Goal: Navigation & Orientation: Find specific page/section

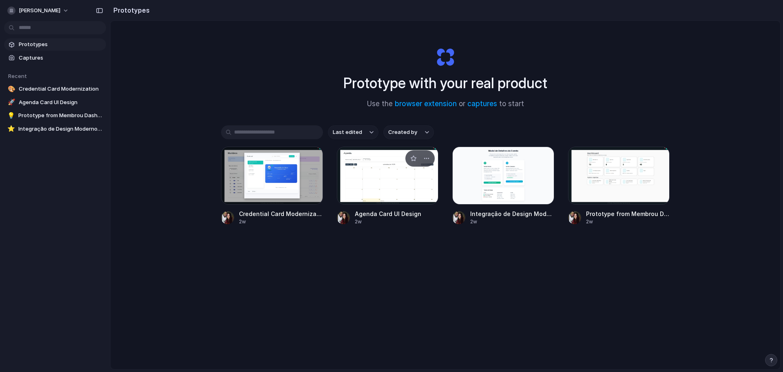
click at [379, 187] on div at bounding box center [388, 175] width 102 height 58
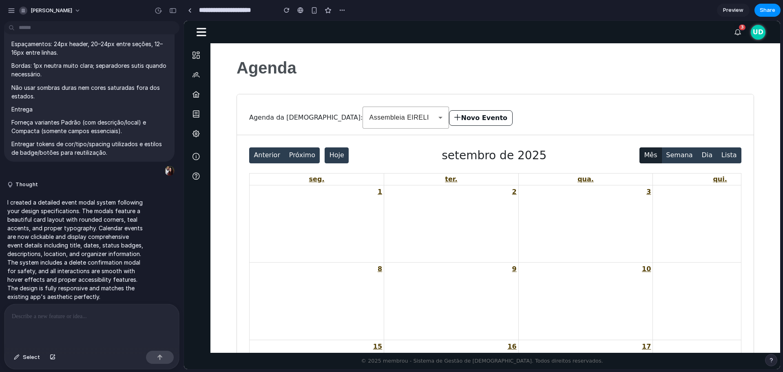
click at [421, 104] on div "Agenda da Igreja: Assembleia EIRELI Novo Evento" at bounding box center [495, 114] width 517 height 41
click at [449, 120] on button "Novo Evento" at bounding box center [481, 118] width 64 height 16
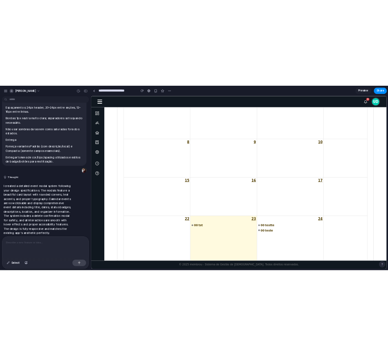
scroll to position [163, 0]
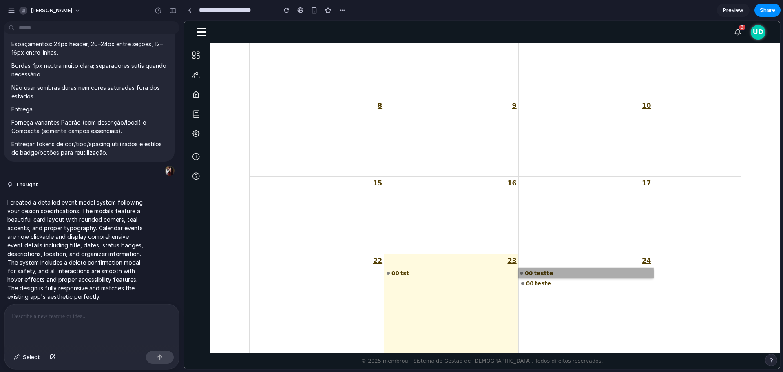
click at [537, 268] on link "00 testte" at bounding box center [585, 273] width 135 height 10
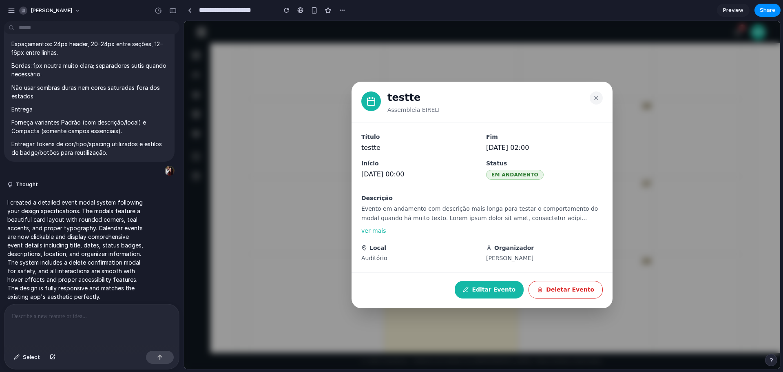
click at [675, 255] on div "testte Assembleia EIRELI Título testte Início 23/09/2025 00:00 Fim 23/09/2025 0…" at bounding box center [482, 195] width 596 height 348
click at [595, 100] on icon at bounding box center [596, 97] width 7 height 7
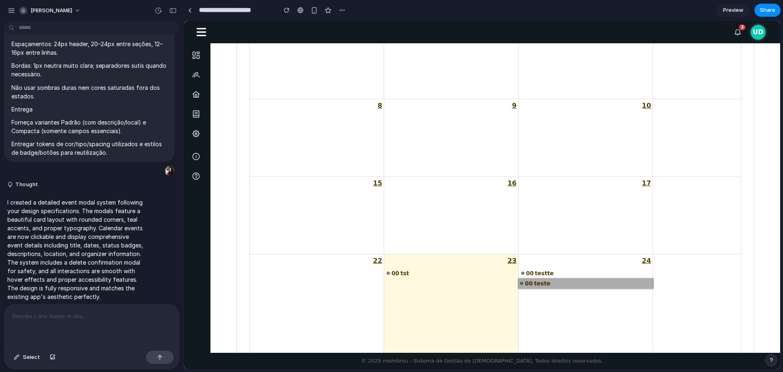
click at [534, 283] on link "00 teste" at bounding box center [585, 283] width 135 height 10
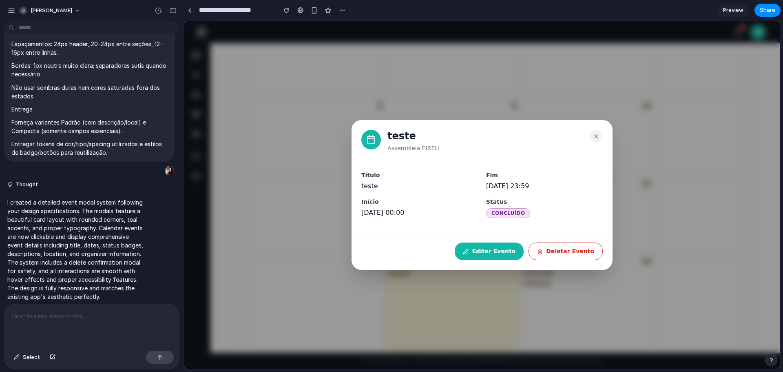
click at [623, 177] on div "teste Assembleia EIRELI Título teste Início 23/09/2025 00:00 Fim 23/09/2025 23:…" at bounding box center [482, 195] width 596 height 348
click at [590, 137] on button at bounding box center [596, 135] width 13 height 13
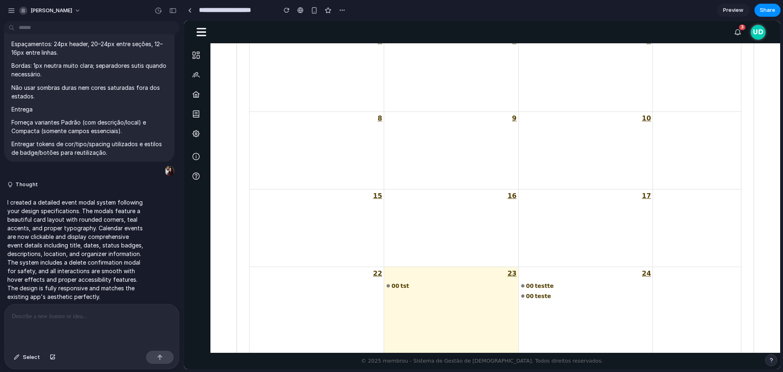
scroll to position [0, 0]
click at [193, 10] on link at bounding box center [190, 10] width 12 height 12
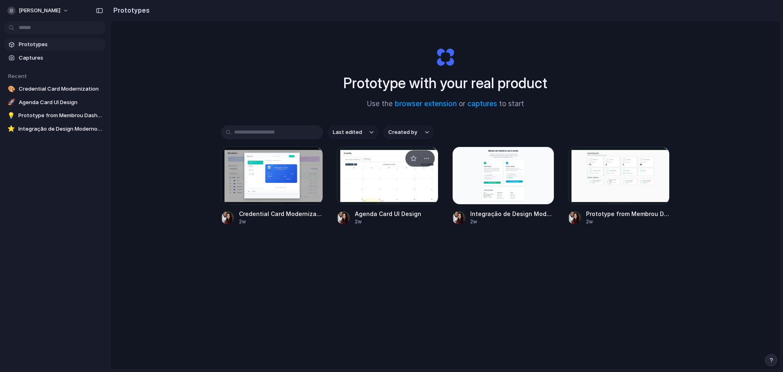
click at [397, 194] on div at bounding box center [388, 175] width 102 height 58
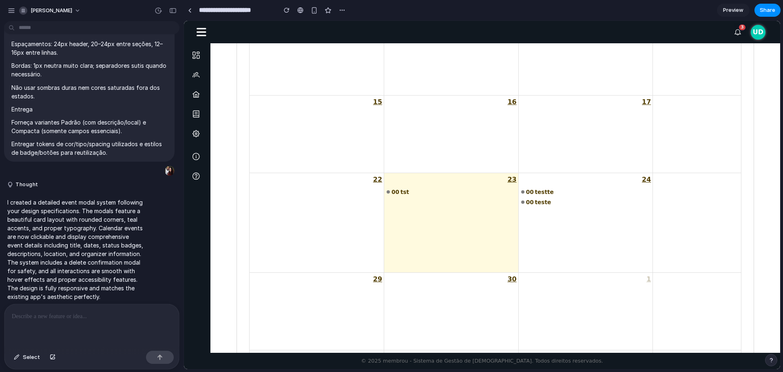
scroll to position [245, 0]
click at [551, 193] on link "00 testte" at bounding box center [585, 191] width 135 height 10
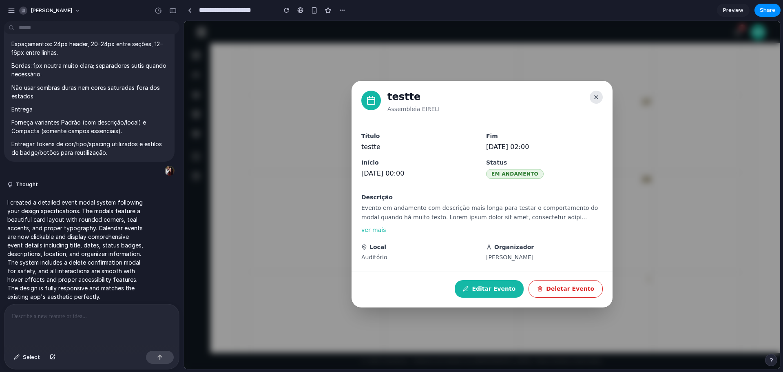
click at [594, 101] on button at bounding box center [596, 97] width 13 height 13
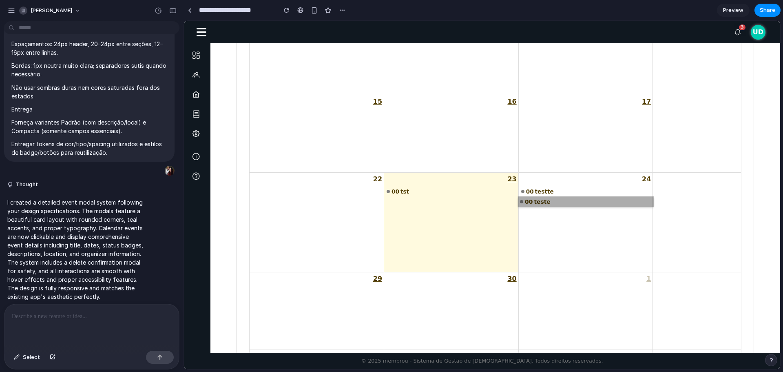
click at [539, 203] on link "00 teste" at bounding box center [585, 202] width 135 height 10
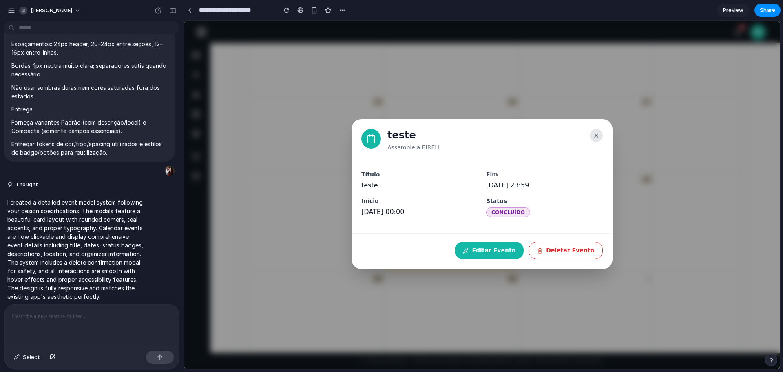
click at [595, 133] on icon at bounding box center [596, 135] width 7 height 7
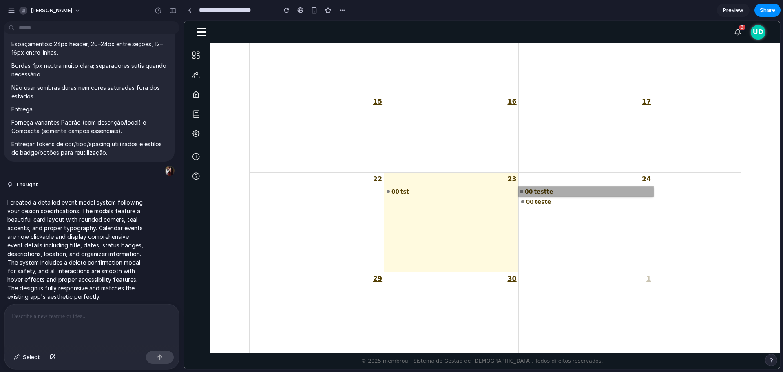
click at [554, 191] on link "00 testte" at bounding box center [585, 191] width 135 height 10
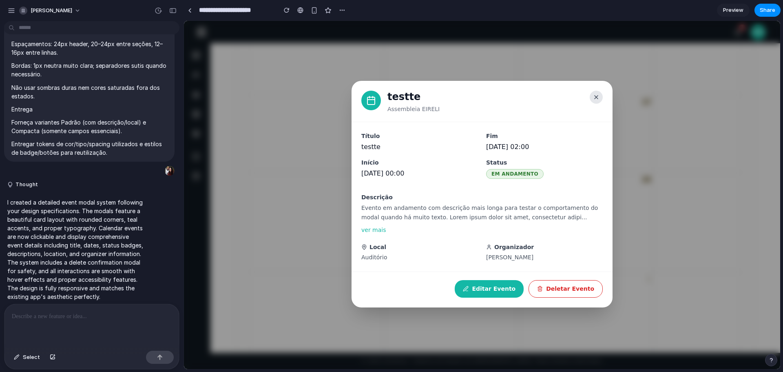
click at [598, 99] on icon at bounding box center [596, 97] width 7 height 7
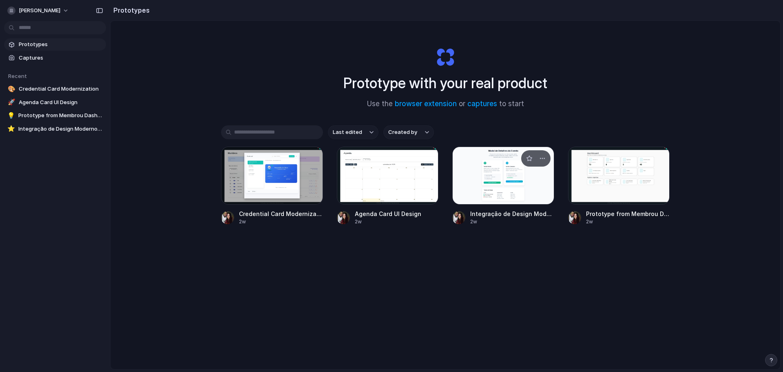
click at [521, 196] on div at bounding box center [503, 175] width 102 height 58
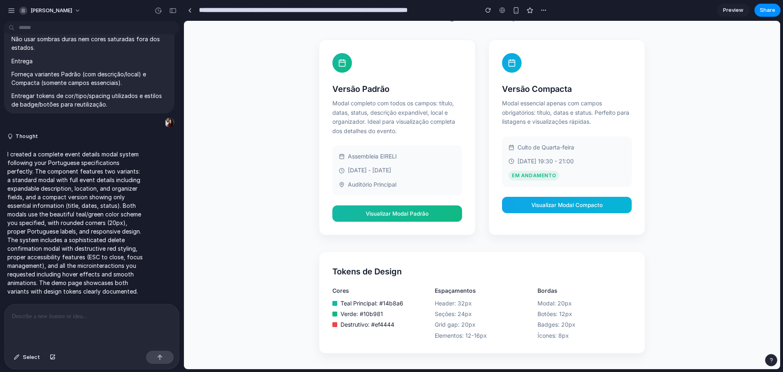
scroll to position [82, 0]
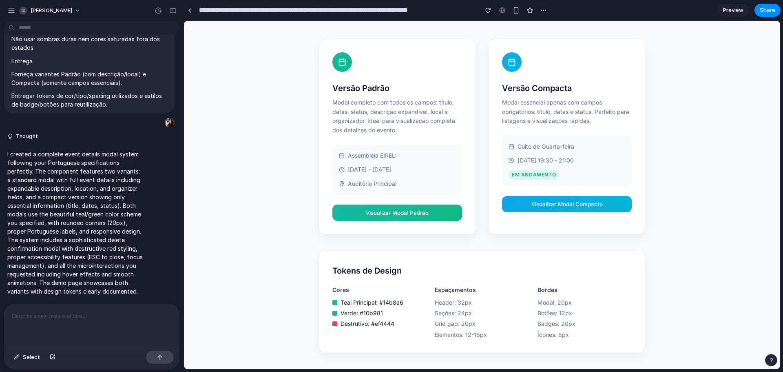
click at [419, 213] on button "Visualizar Modal Padrão" at bounding box center [397, 212] width 130 height 16
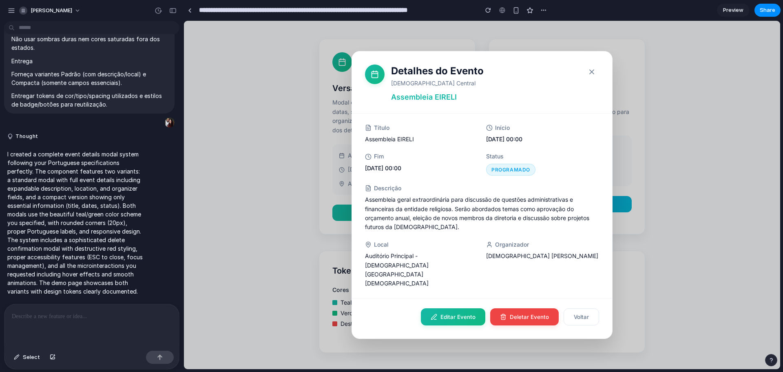
click at [592, 76] on icon "button" at bounding box center [592, 72] width 8 height 8
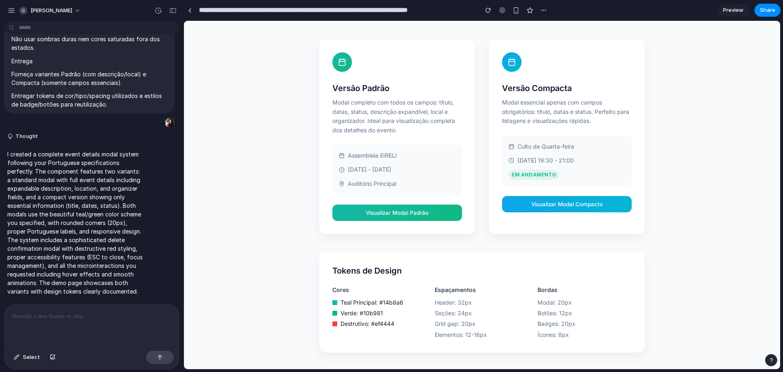
click at [580, 206] on button "Visualizar Modal Compacto" at bounding box center [567, 204] width 130 height 16
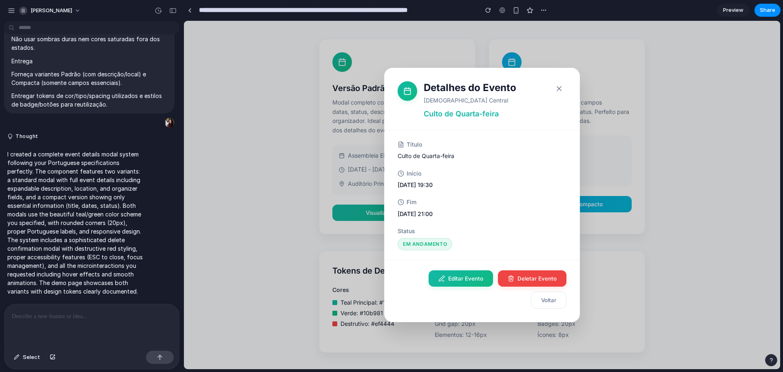
click at [555, 91] on button "button" at bounding box center [559, 88] width 15 height 15
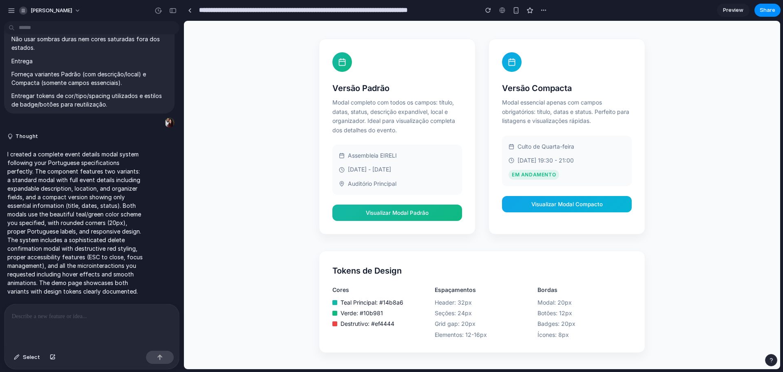
click at [426, 219] on button "Visualizar Modal Padrão" at bounding box center [397, 212] width 130 height 16
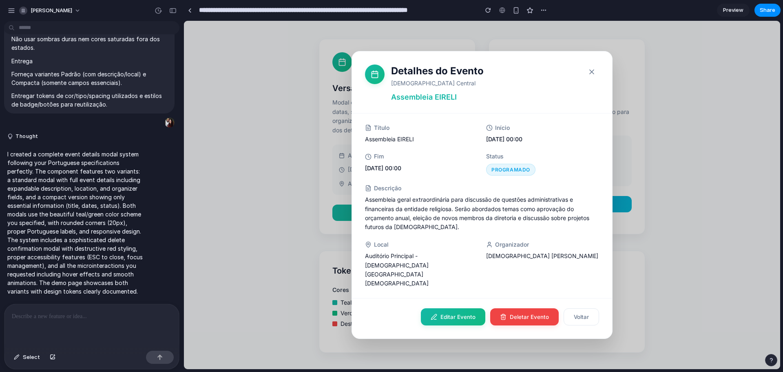
click at [593, 79] on button "button" at bounding box center [592, 71] width 15 height 15
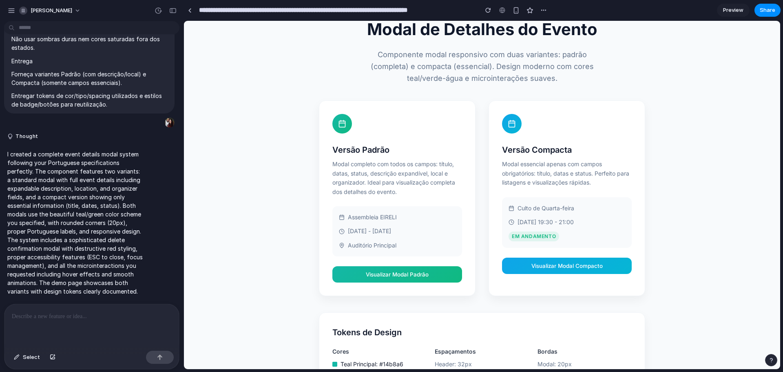
scroll to position [0, 0]
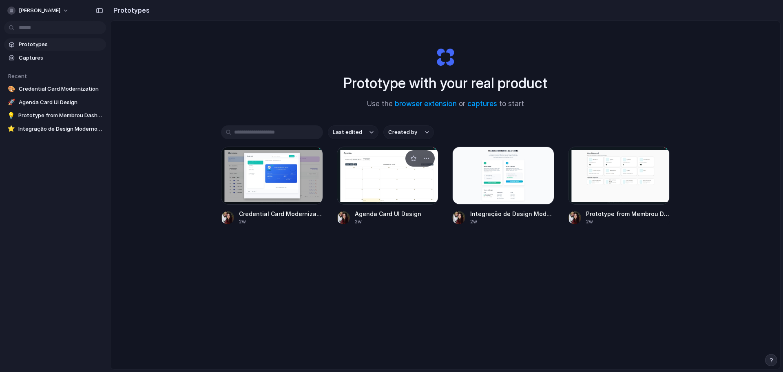
click at [393, 165] on div at bounding box center [388, 175] width 102 height 58
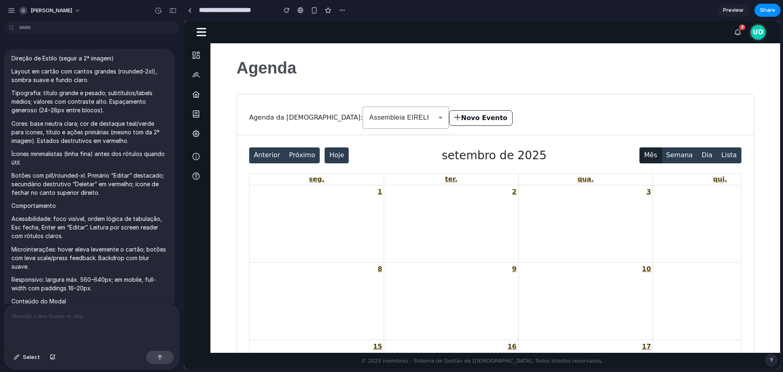
scroll to position [693, 0]
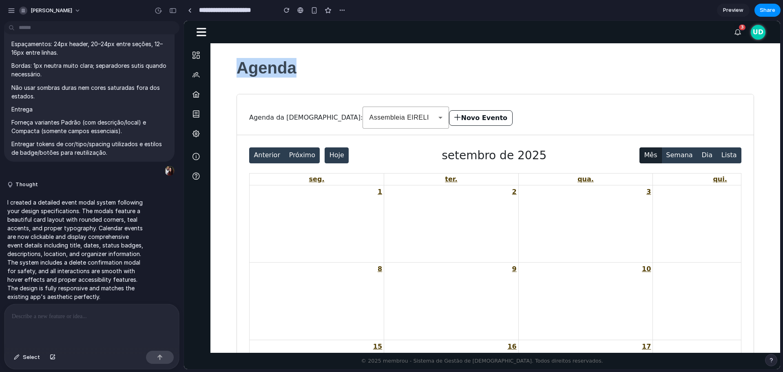
drag, startPoint x: 234, startPoint y: 66, endPoint x: 346, endPoint y: 78, distance: 113.2
click at [345, 77] on div "Agenda Agenda da Igreja: Assembleia EIRELI Novo Evento Anterior Próximo Hoje se…" at bounding box center [495, 377] width 557 height 654
click at [280, 87] on h1 "Agenda" at bounding box center [496, 72] width 518 height 44
click at [263, 70] on h1 "Agenda" at bounding box center [496, 72] width 518 height 44
click at [260, 82] on h1 "Agenda" at bounding box center [496, 72] width 518 height 44
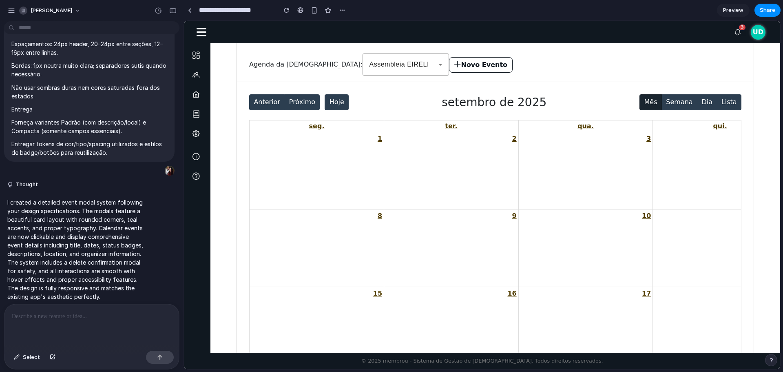
scroll to position [0, 0]
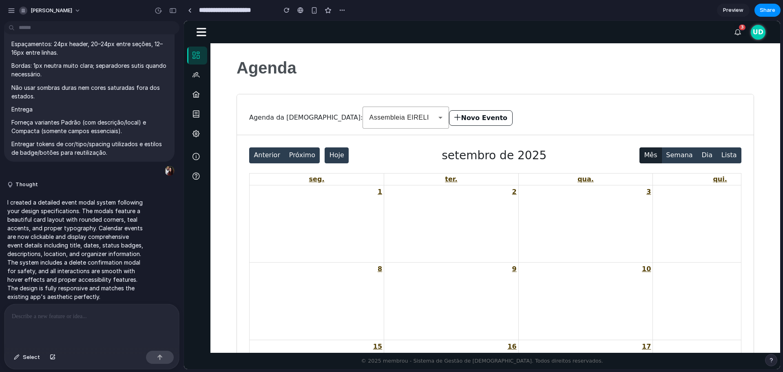
click at [199, 53] on icon at bounding box center [196, 55] width 10 height 7
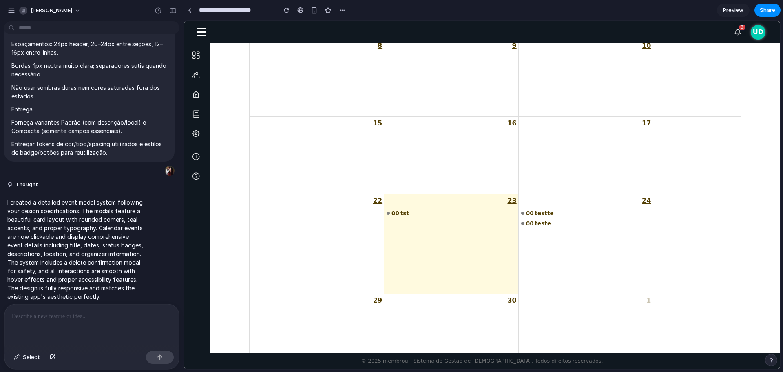
scroll to position [326, 0]
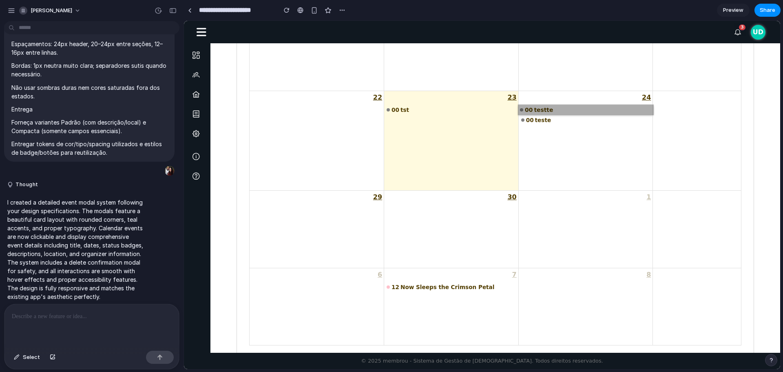
click at [545, 111] on link "00 testte" at bounding box center [585, 109] width 135 height 10
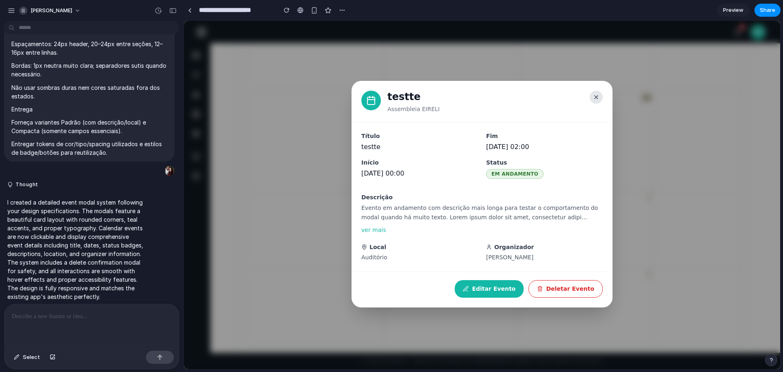
click at [600, 95] on button at bounding box center [596, 97] width 13 height 13
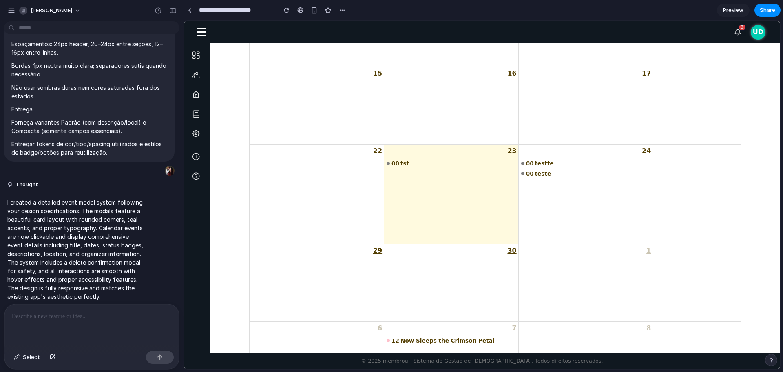
scroll to position [286, 0]
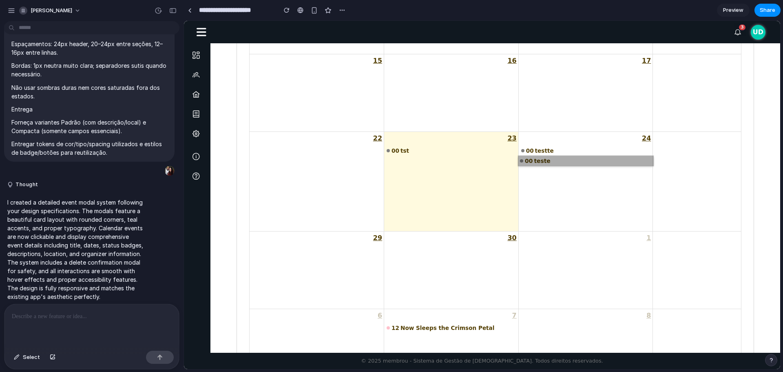
click at [546, 164] on link "00 teste" at bounding box center [585, 161] width 135 height 10
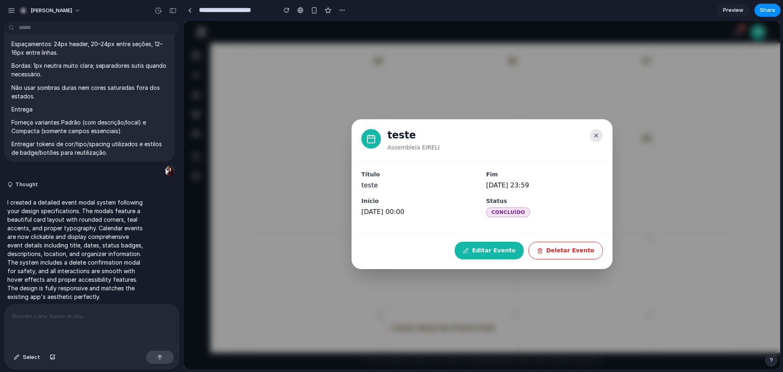
click at [601, 135] on button at bounding box center [596, 135] width 13 height 13
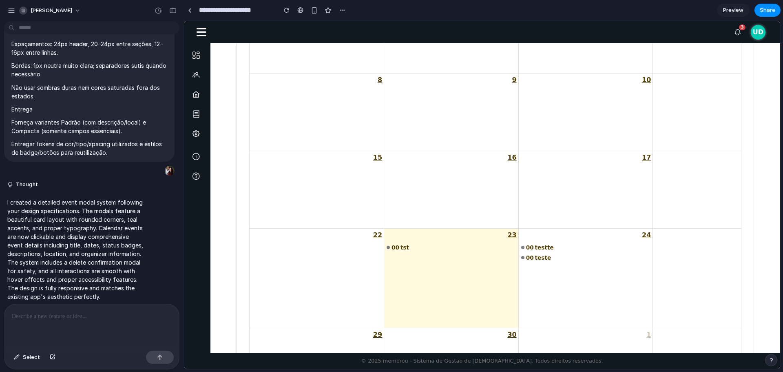
scroll to position [204, 0]
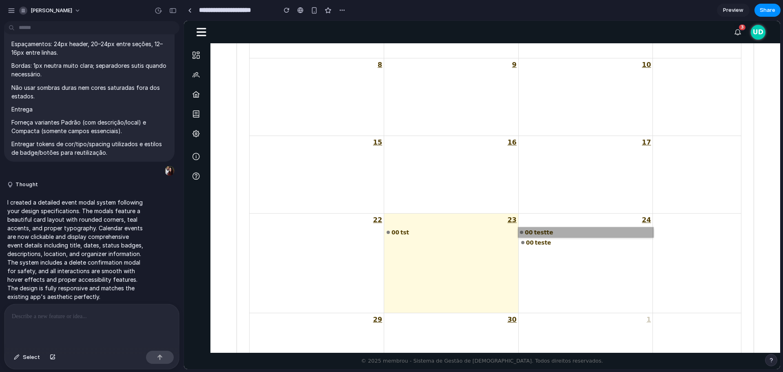
click at [539, 230] on link "00 testte" at bounding box center [585, 232] width 135 height 10
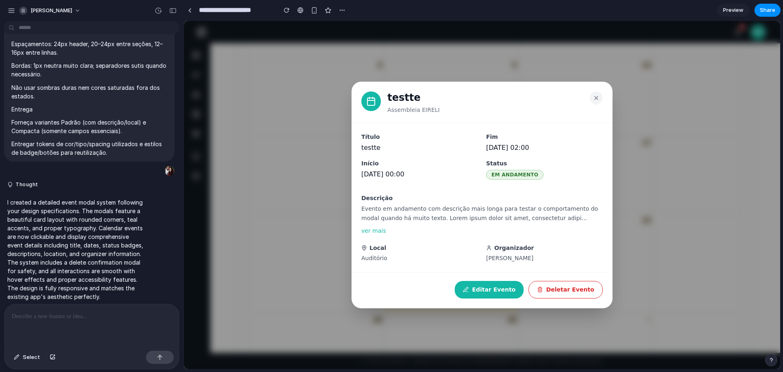
click at [691, 201] on div "testte Assembleia EIRELI Título testte Início 23/09/2025 00:00 Fim 23/09/2025 0…" at bounding box center [482, 195] width 596 height 348
click at [616, 257] on div "testte Assembleia EIRELI Título testte Início 23/09/2025 00:00 Fim 23/09/2025 0…" at bounding box center [482, 195] width 596 height 348
click at [594, 100] on icon at bounding box center [596, 97] width 7 height 7
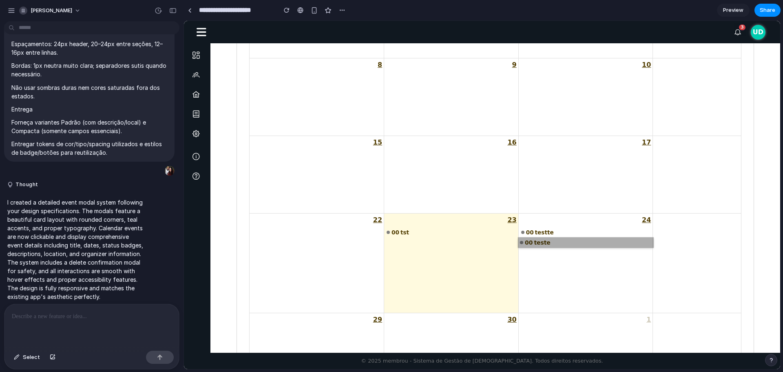
click at [546, 239] on link "00 teste" at bounding box center [585, 242] width 135 height 10
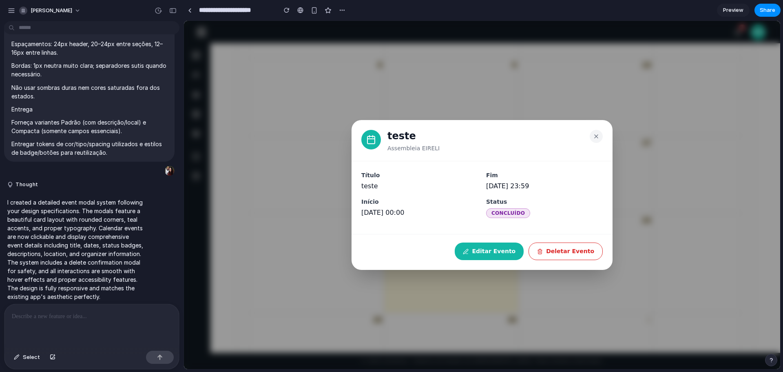
click at [636, 132] on div "teste Assembleia EIRELI Título teste Início 23/09/2025 00:00 Fim 23/09/2025 23:…" at bounding box center [482, 195] width 596 height 348
click at [594, 136] on icon at bounding box center [596, 135] width 7 height 7
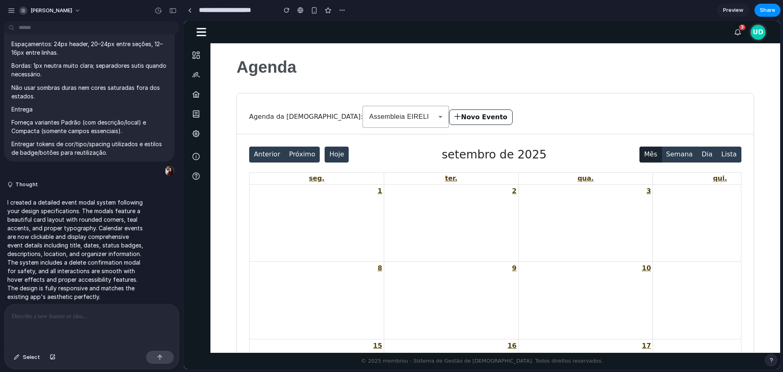
scroll to position [0, 0]
drag, startPoint x: 279, startPoint y: 119, endPoint x: 254, endPoint y: 111, distance: 25.7
click at [254, 111] on div "Agenda da Igreja: Assembleia EIRELI Novo Evento" at bounding box center [495, 114] width 517 height 41
click at [291, 114] on mat-label "Agenda da Igreja:" at bounding box center [305, 117] width 113 height 8
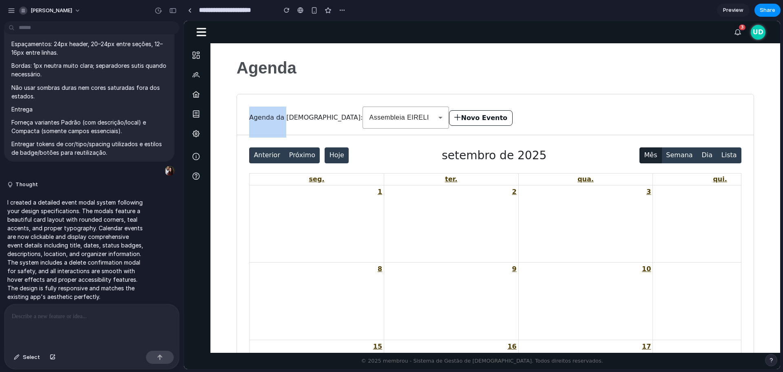
drag, startPoint x: 248, startPoint y: 115, endPoint x: 279, endPoint y: 119, distance: 31.3
click at [279, 119] on div "Agenda da Igreja: Assembleia EIRELI Novo Evento" at bounding box center [495, 114] width 517 height 41
drag, startPoint x: 318, startPoint y: 123, endPoint x: 259, endPoint y: 115, distance: 59.3
click at [258, 116] on div "Agenda da Igreja: Assembleia EIRELI Novo Evento" at bounding box center [495, 114] width 517 height 41
click at [420, 96] on div "Agenda da Igreja: Assembleia EIRELI Novo Evento" at bounding box center [495, 114] width 517 height 41
